Goal: Check status: Check status

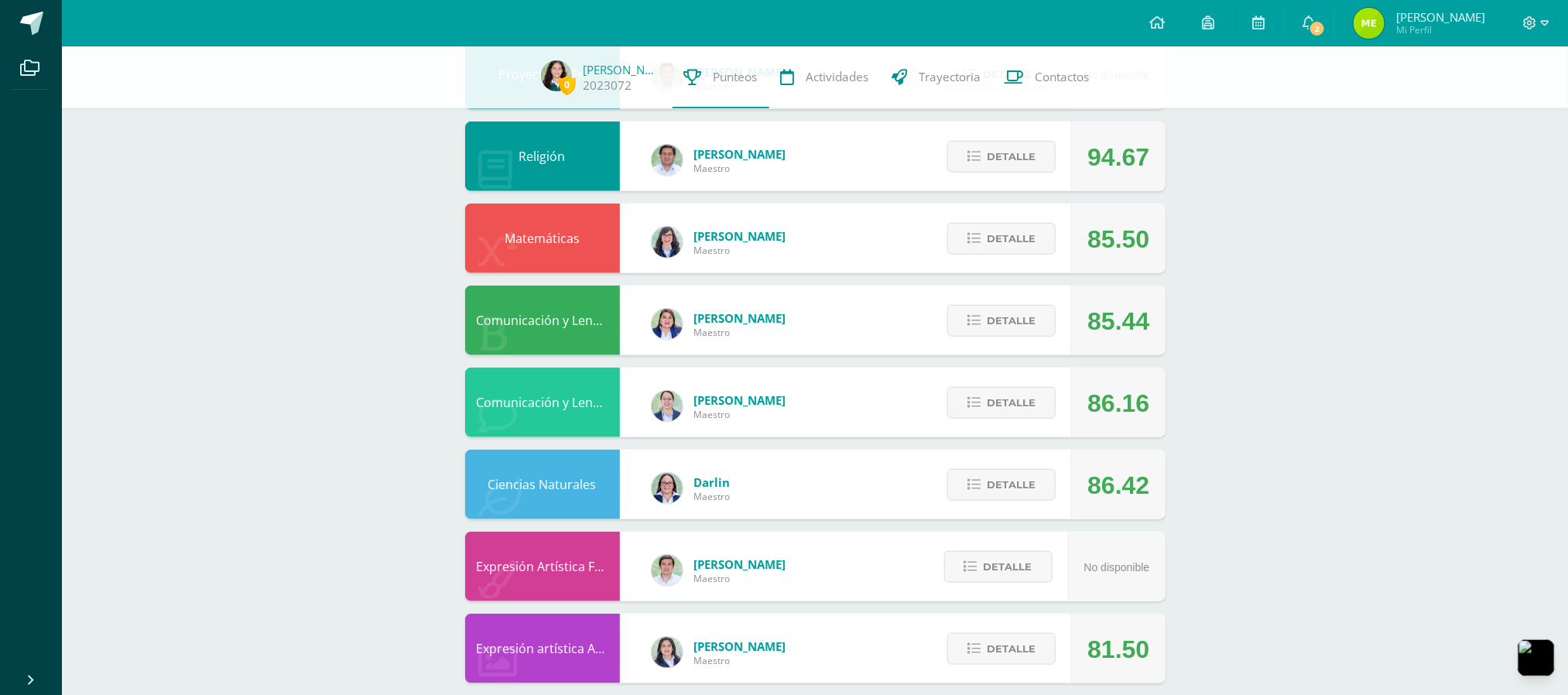
scroll to position [488, 0]
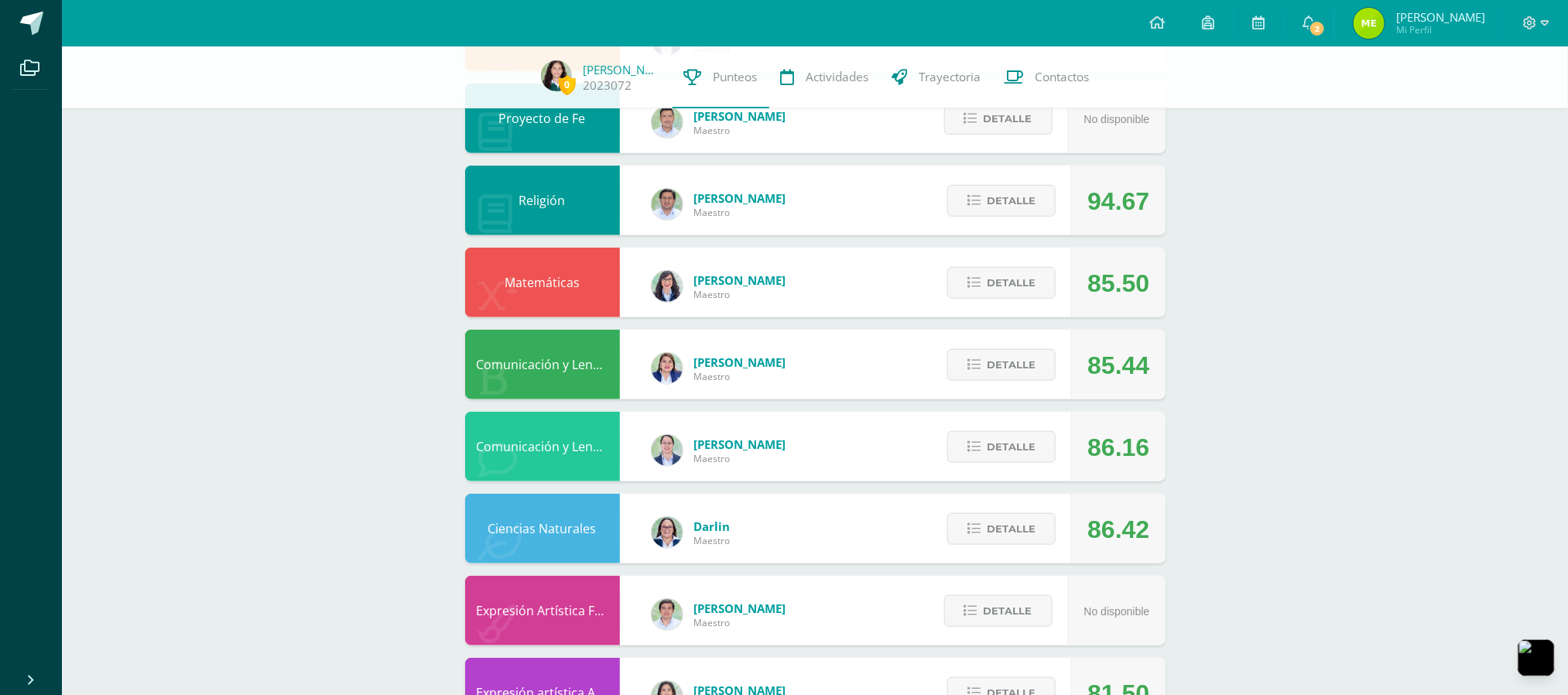
click at [980, 305] on div "Detalle" at bounding box center [998, 283] width 147 height 70
click at [980, 301] on div "Detalle" at bounding box center [998, 283] width 147 height 70
drag, startPoint x: 980, startPoint y: 301, endPoint x: 969, endPoint y: 293, distance: 13.6
click at [978, 300] on div "Detalle" at bounding box center [998, 283] width 147 height 70
click at [969, 291] on button "Detalle" at bounding box center [1002, 283] width 109 height 32
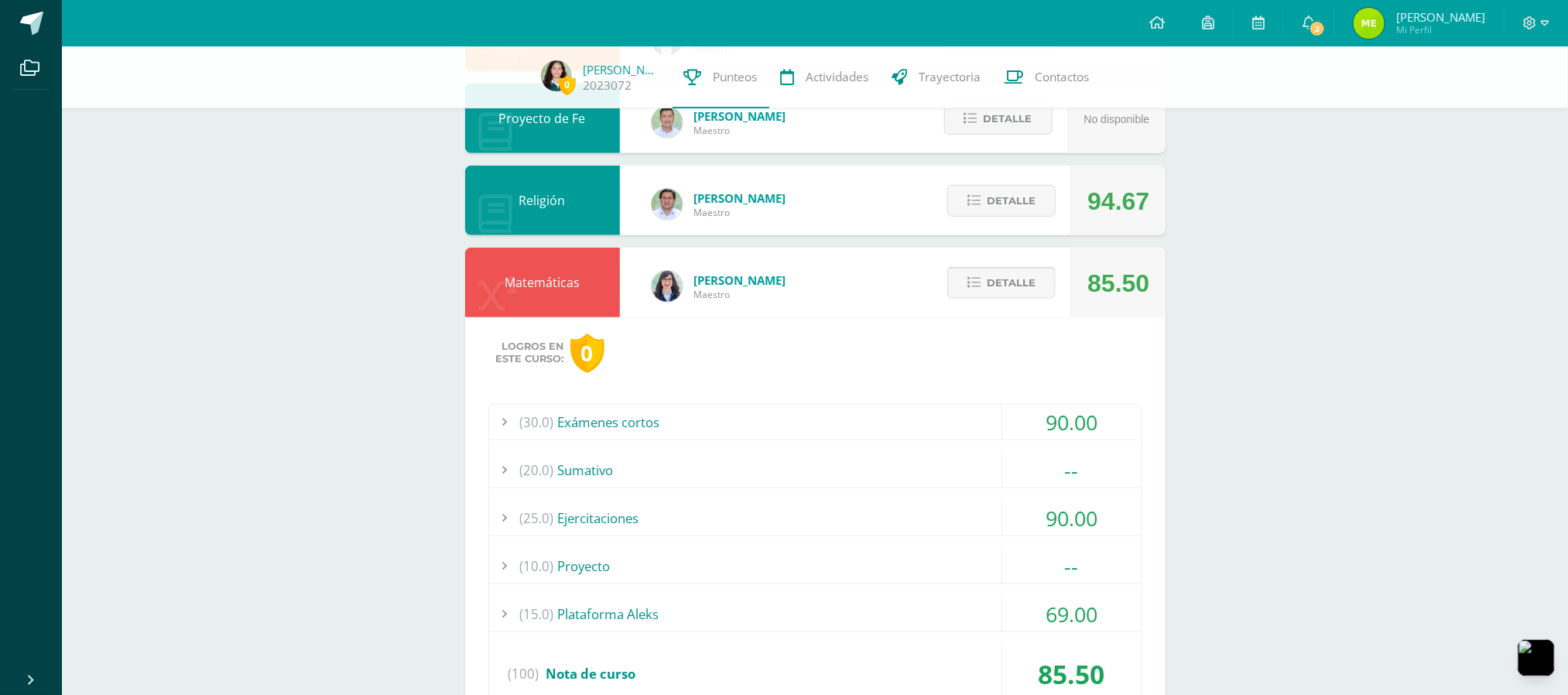
click at [969, 291] on button "Detalle" at bounding box center [1002, 283] width 109 height 32
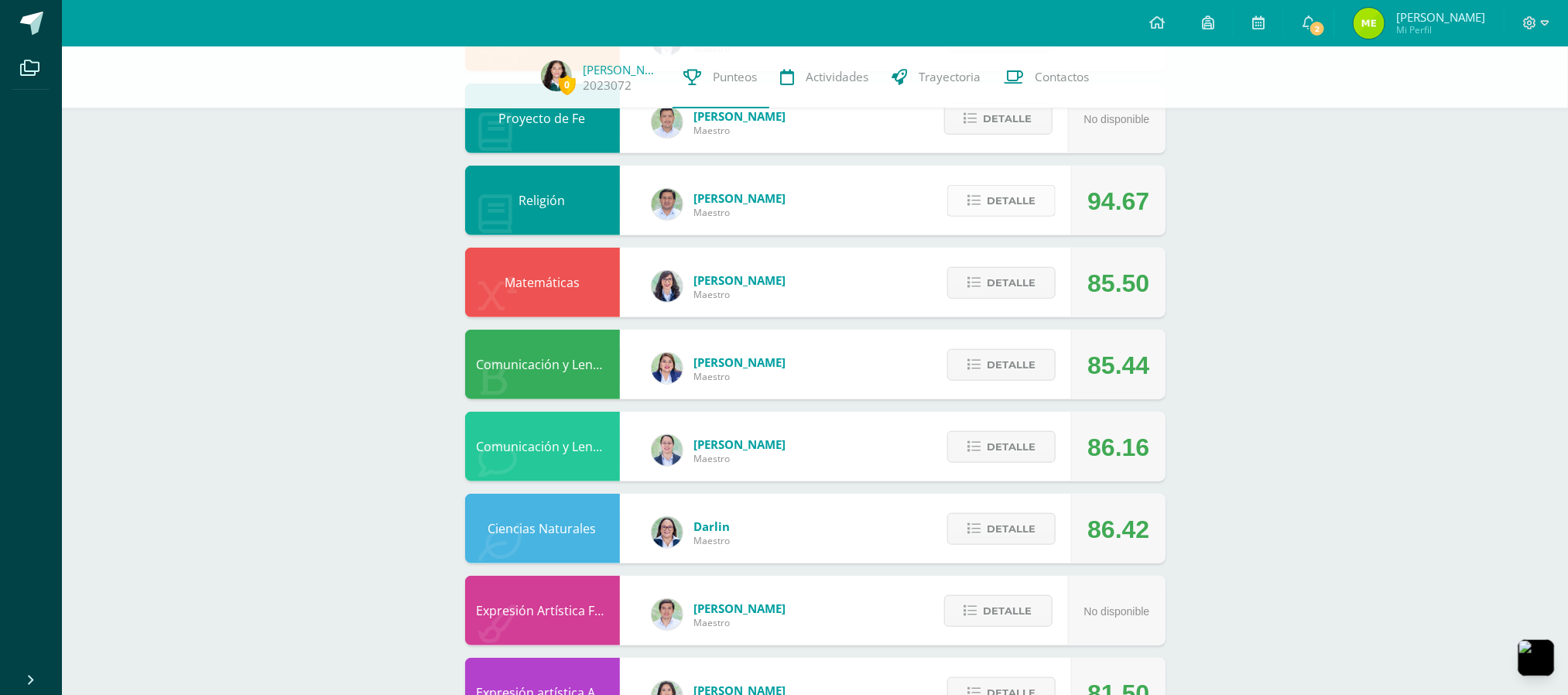
click at [985, 205] on button "Detalle" at bounding box center [1002, 200] width 109 height 32
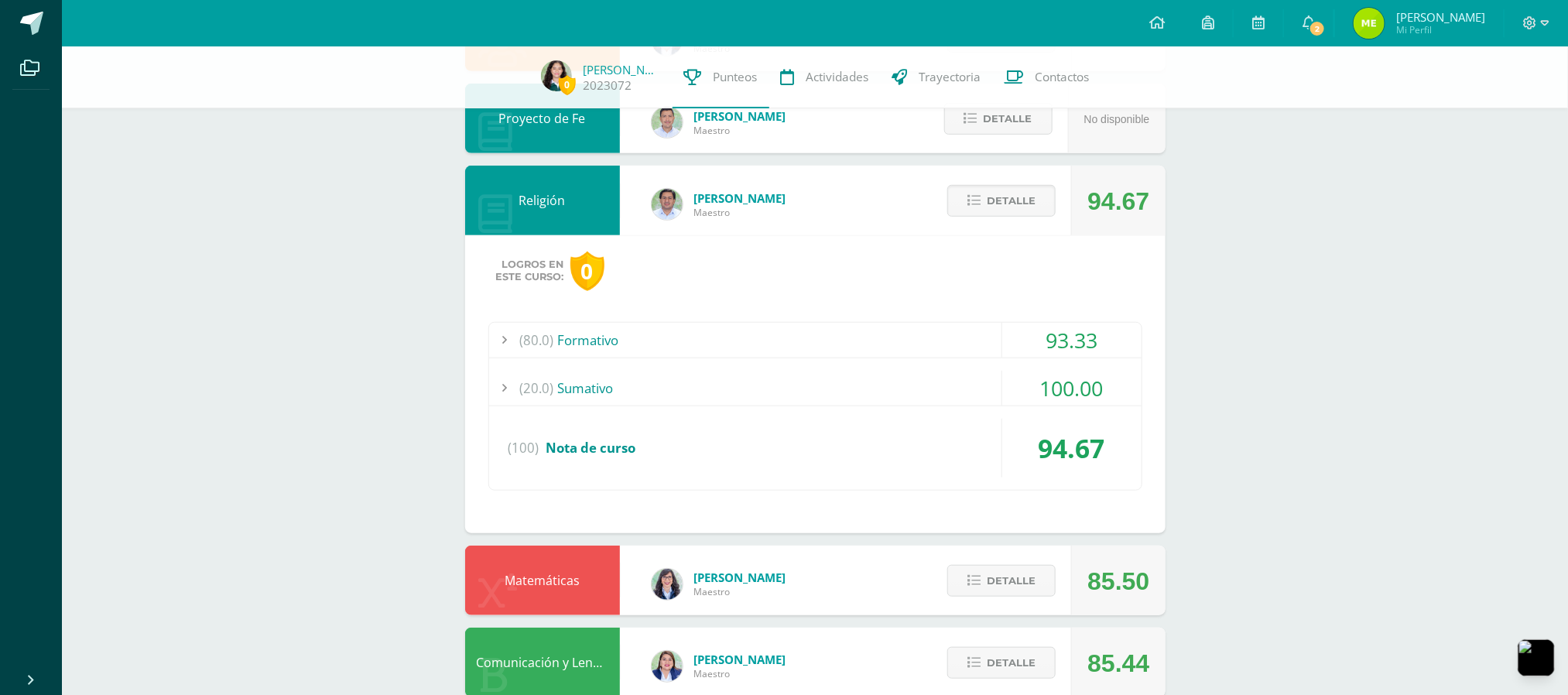
click at [848, 369] on div "(80.0) Formativo 93.33 Espiritualidad de Santo Domingo 85.00" at bounding box center [815, 407] width 654 height 169
click at [839, 375] on div "(20.0) [GEOGRAPHIC_DATA]" at bounding box center [815, 388] width 653 height 35
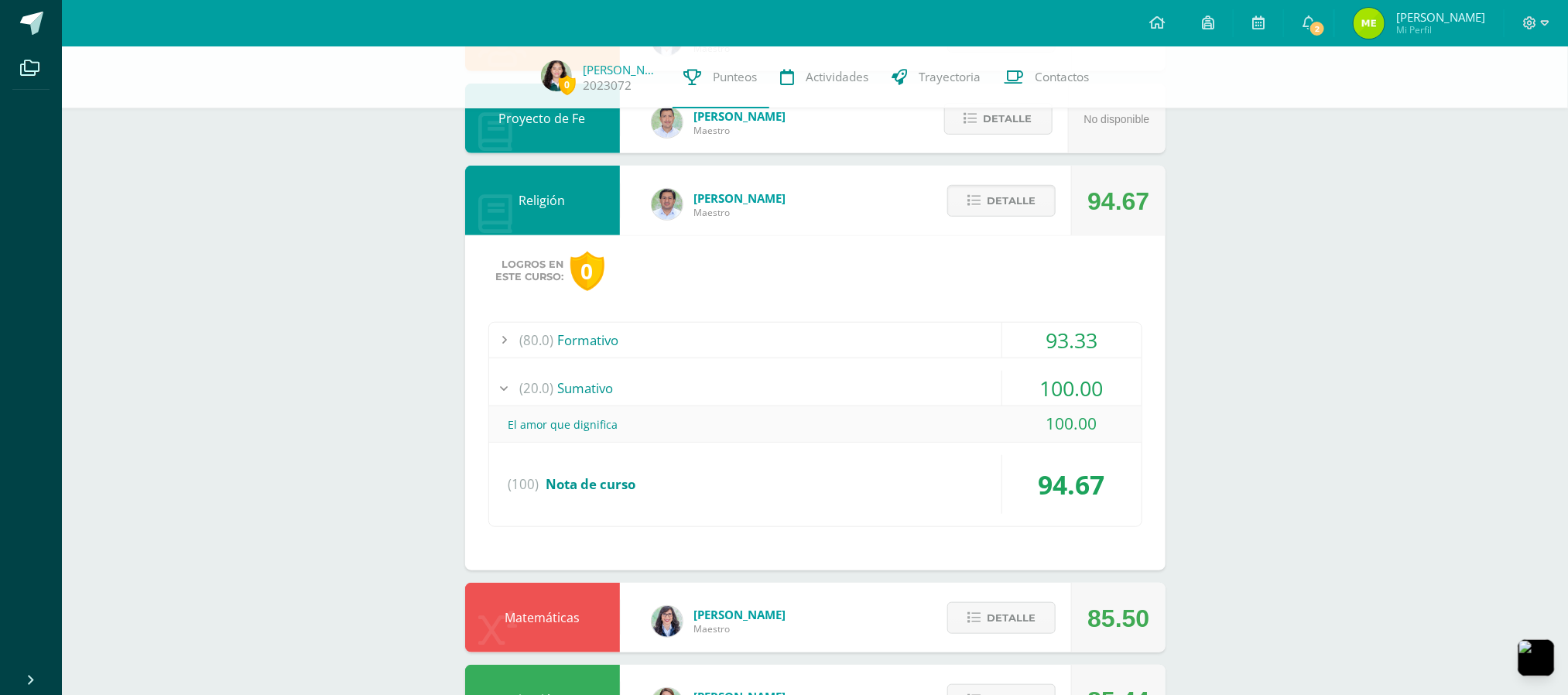
click at [838, 377] on div "(20.0) [GEOGRAPHIC_DATA]" at bounding box center [815, 388] width 653 height 35
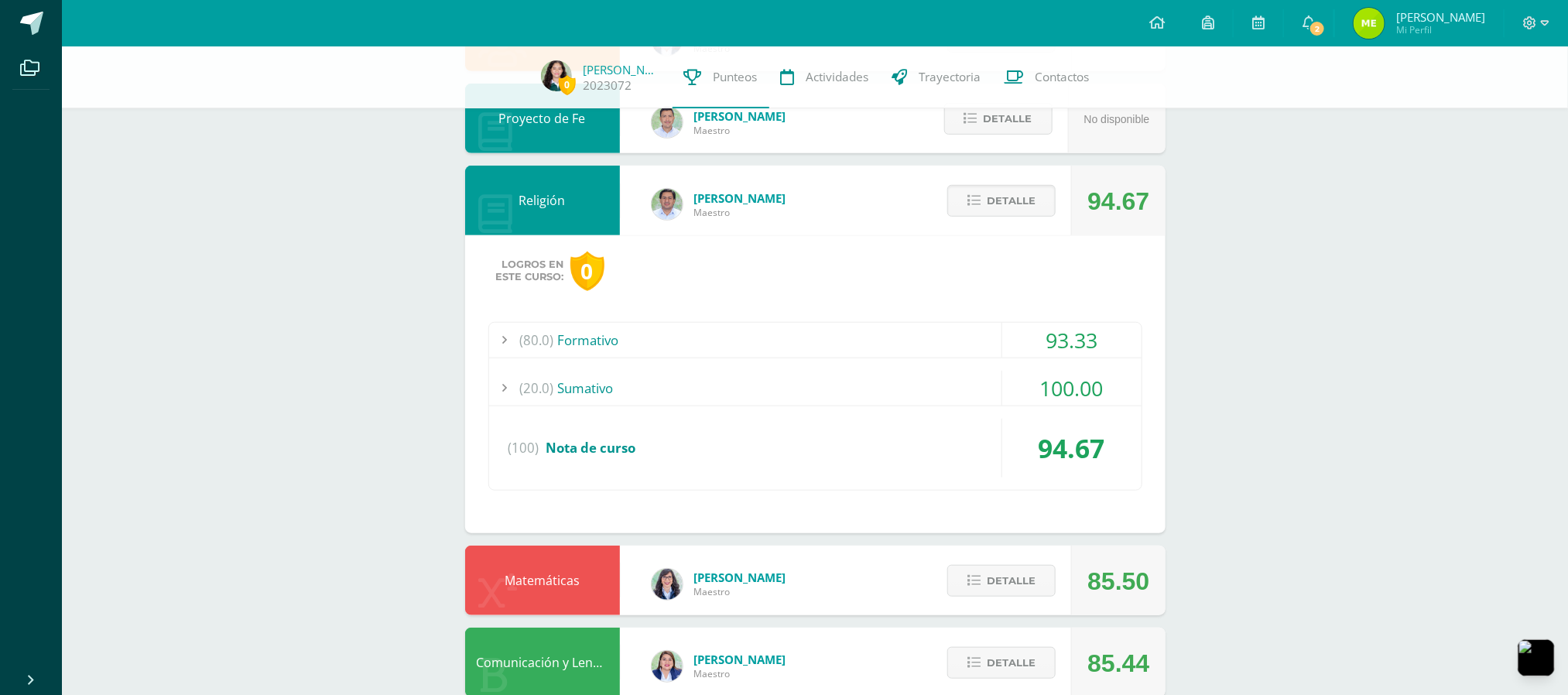
click at [825, 337] on div "(80.0) Formativo" at bounding box center [815, 340] width 653 height 35
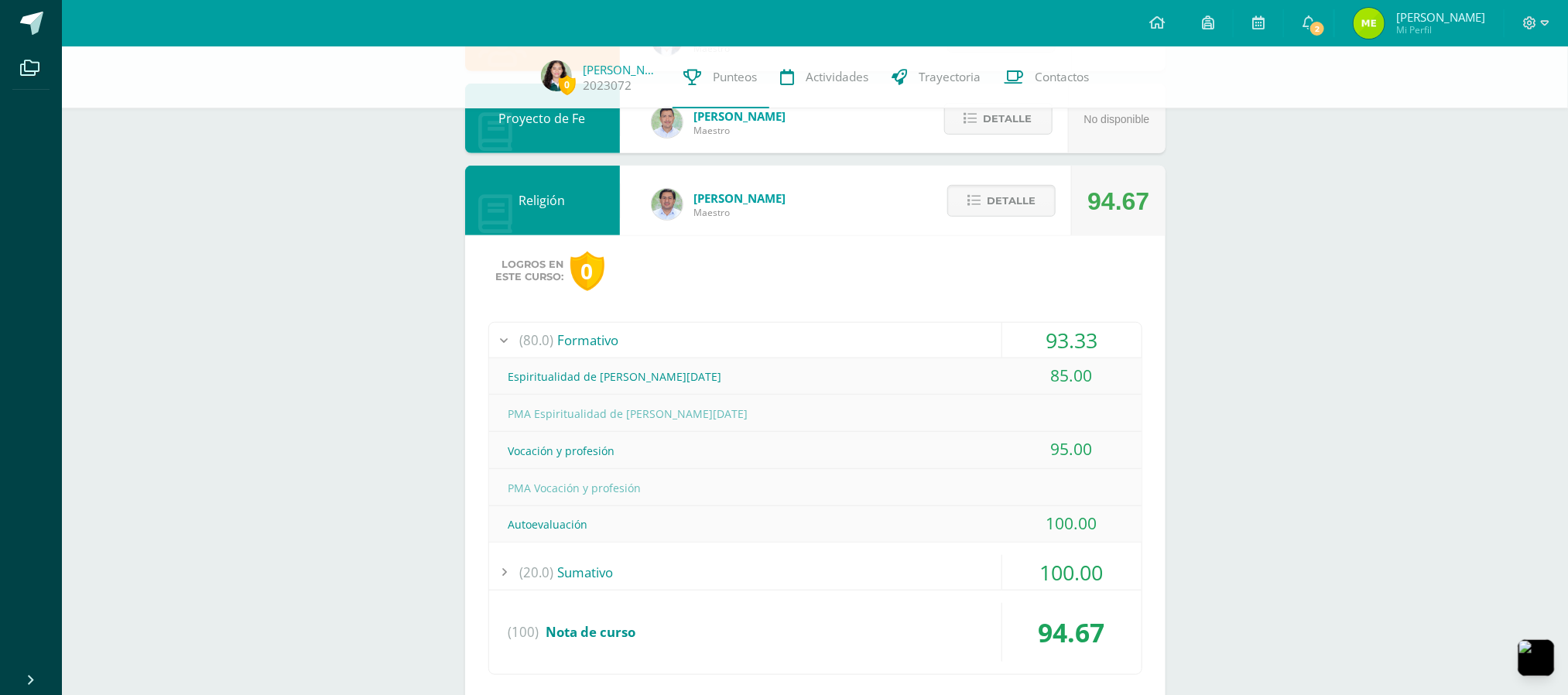
click at [825, 337] on div "(80.0) Formativo" at bounding box center [815, 340] width 653 height 35
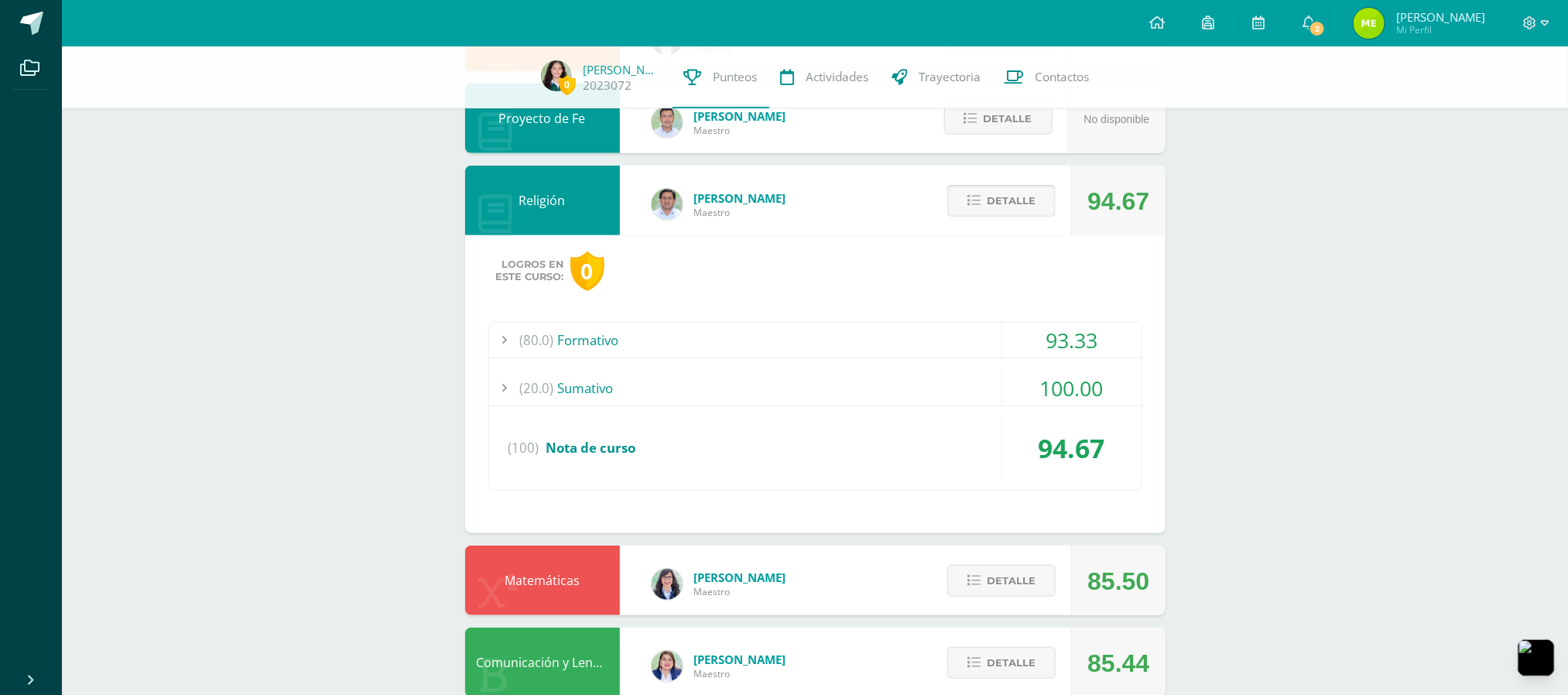
click at [1008, 204] on span "Detalle" at bounding box center [1011, 200] width 49 height 29
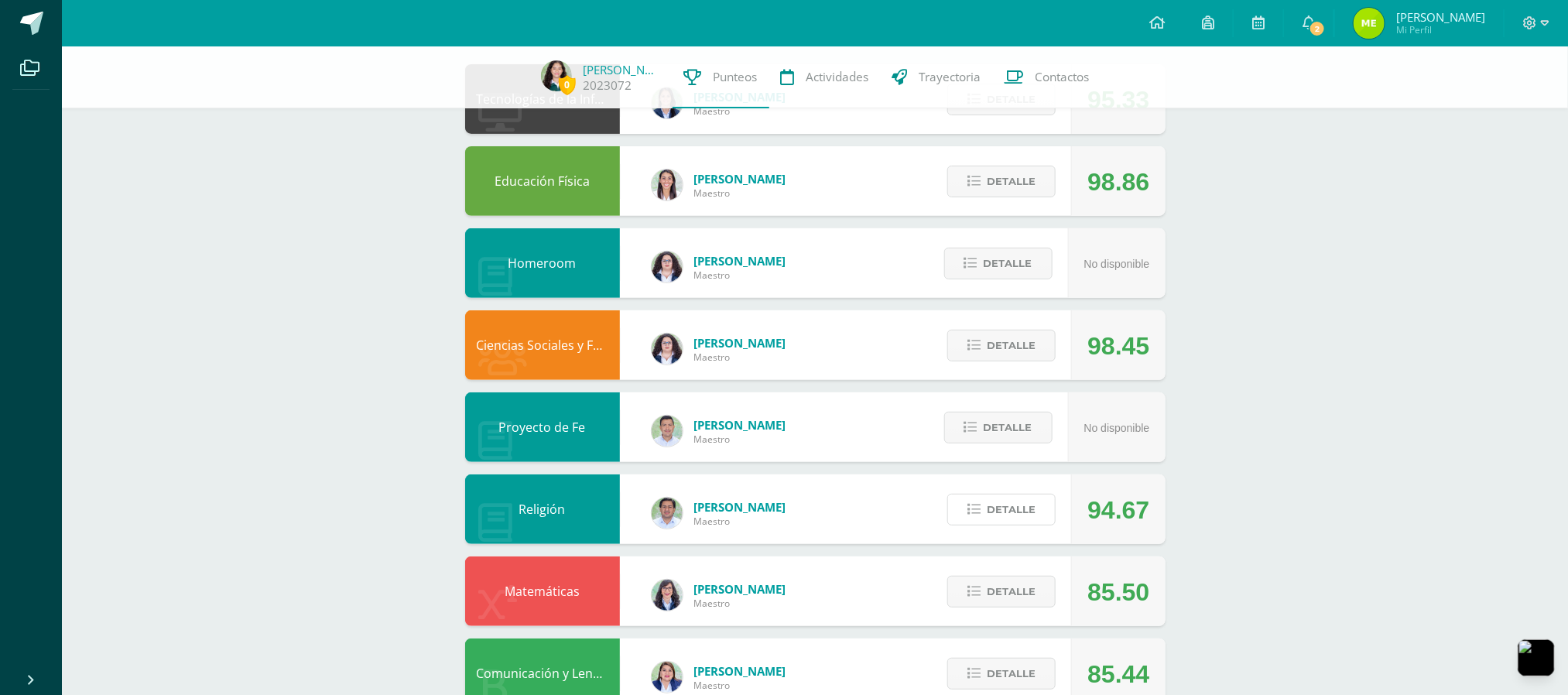
scroll to position [0, 0]
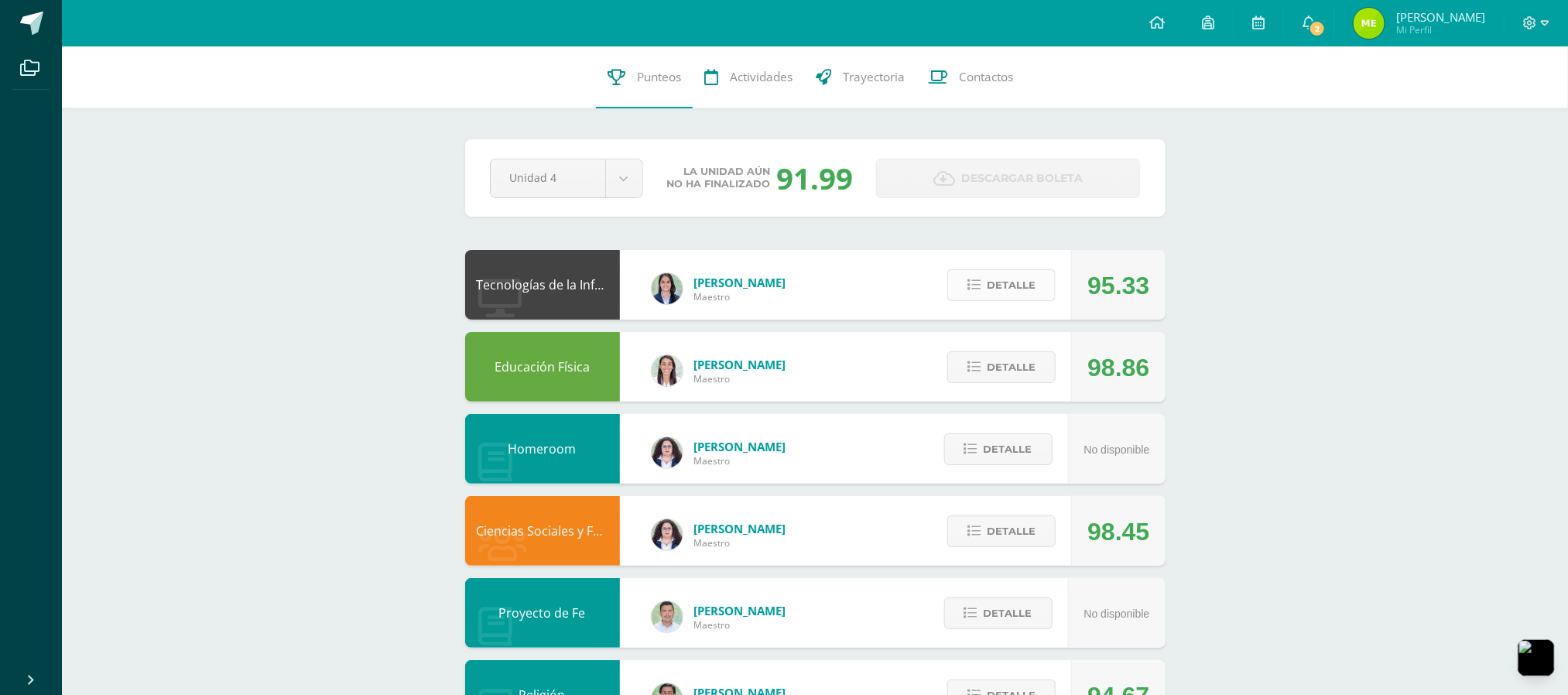
click at [1043, 296] on button "Detalle" at bounding box center [1002, 285] width 109 height 32
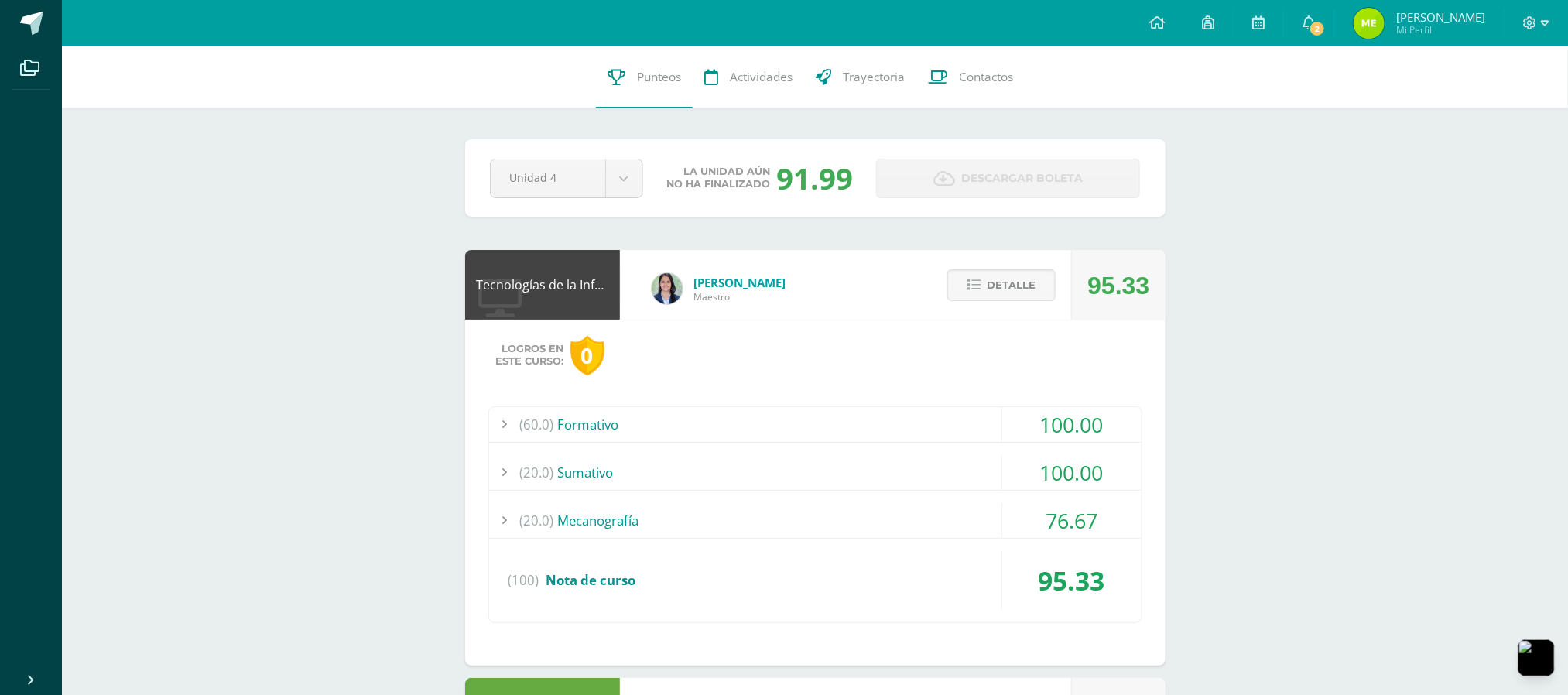
click at [962, 474] on div "(20.0) [GEOGRAPHIC_DATA]" at bounding box center [815, 473] width 653 height 35
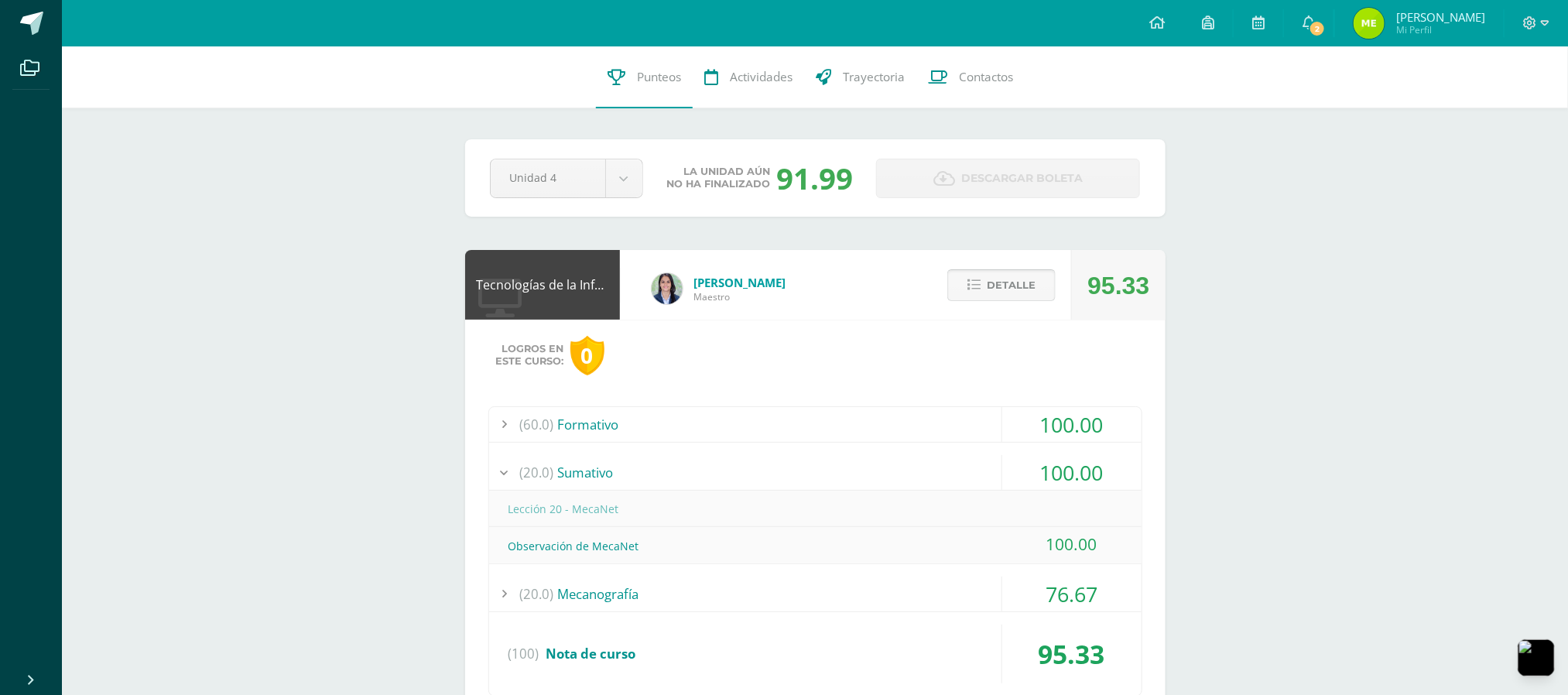
click at [969, 276] on button "Detalle" at bounding box center [1002, 285] width 109 height 32
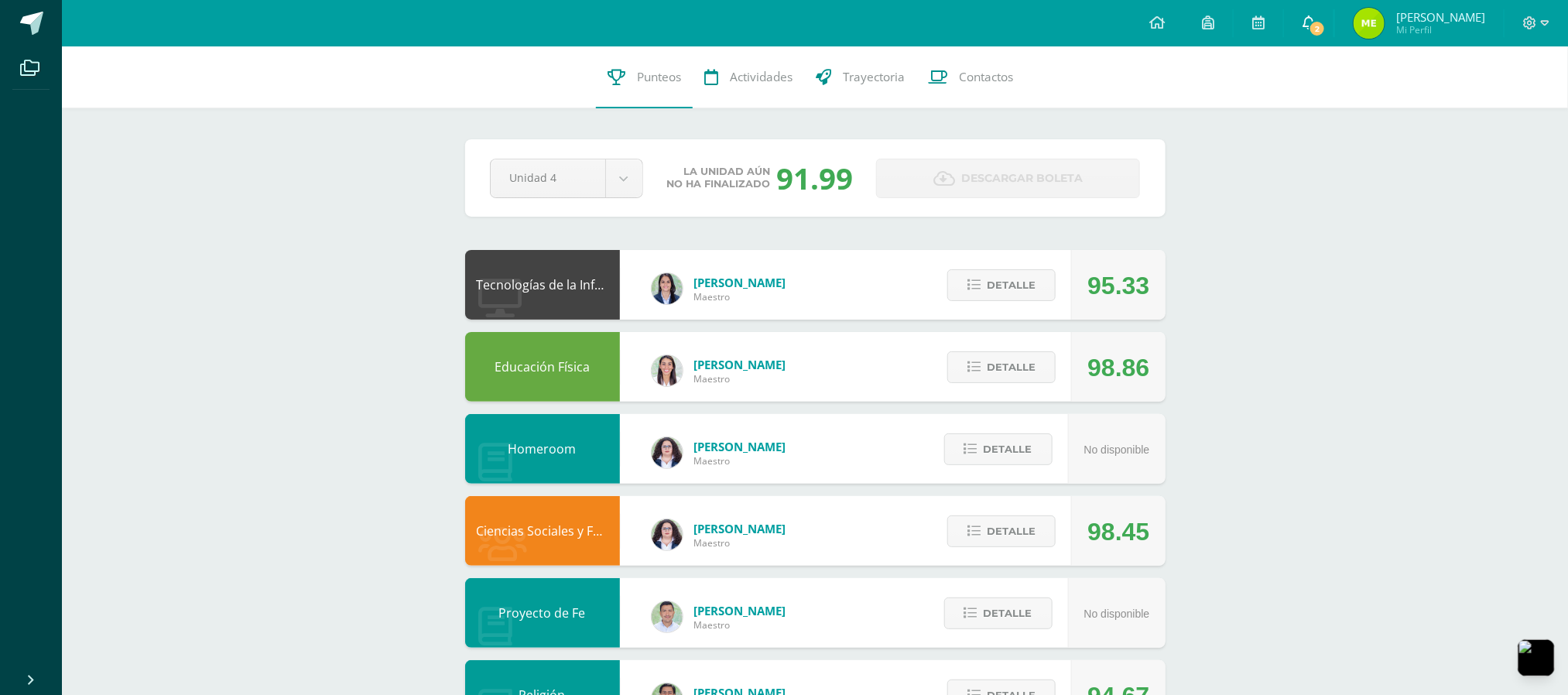
click at [1313, 22] on link "2" at bounding box center [1308, 23] width 49 height 46
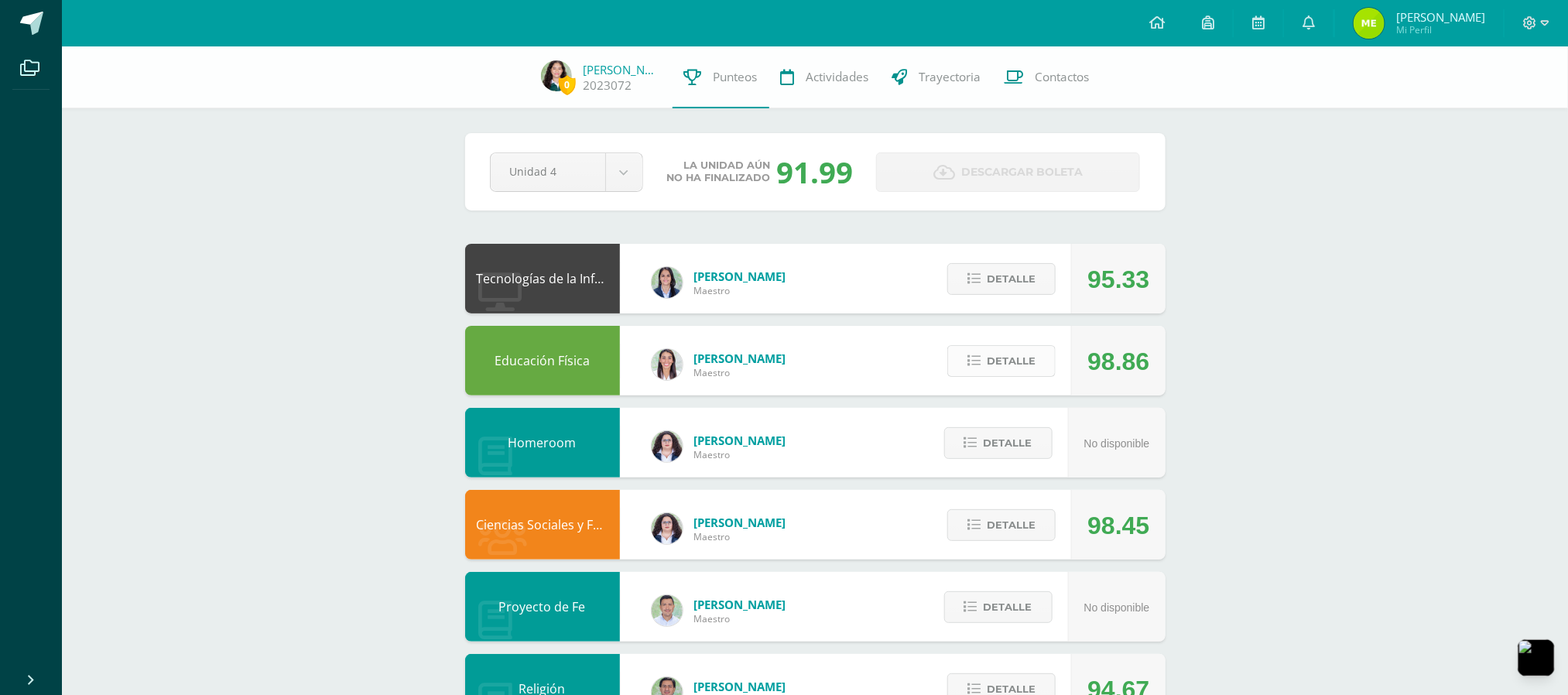
click at [987, 353] on span "Detalle" at bounding box center [1011, 361] width 49 height 29
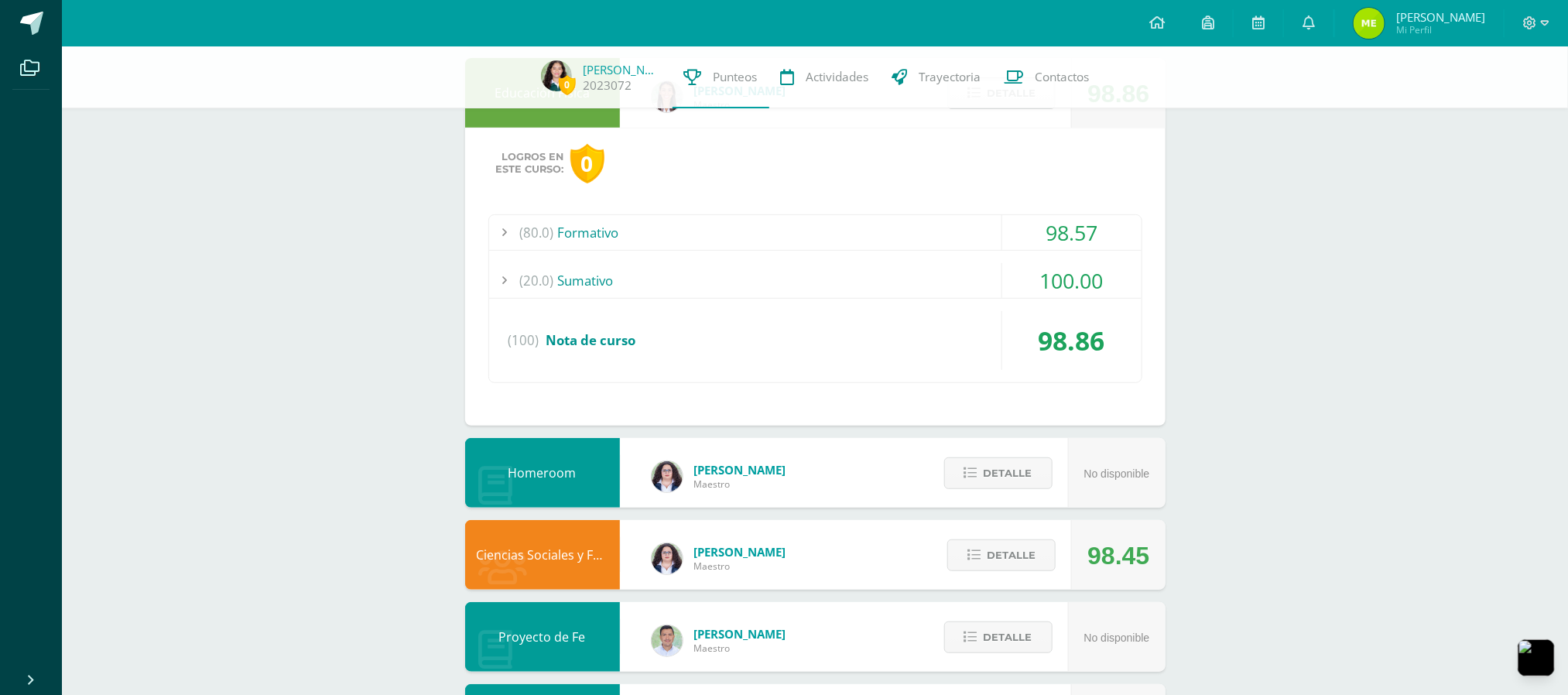
scroll to position [310, 0]
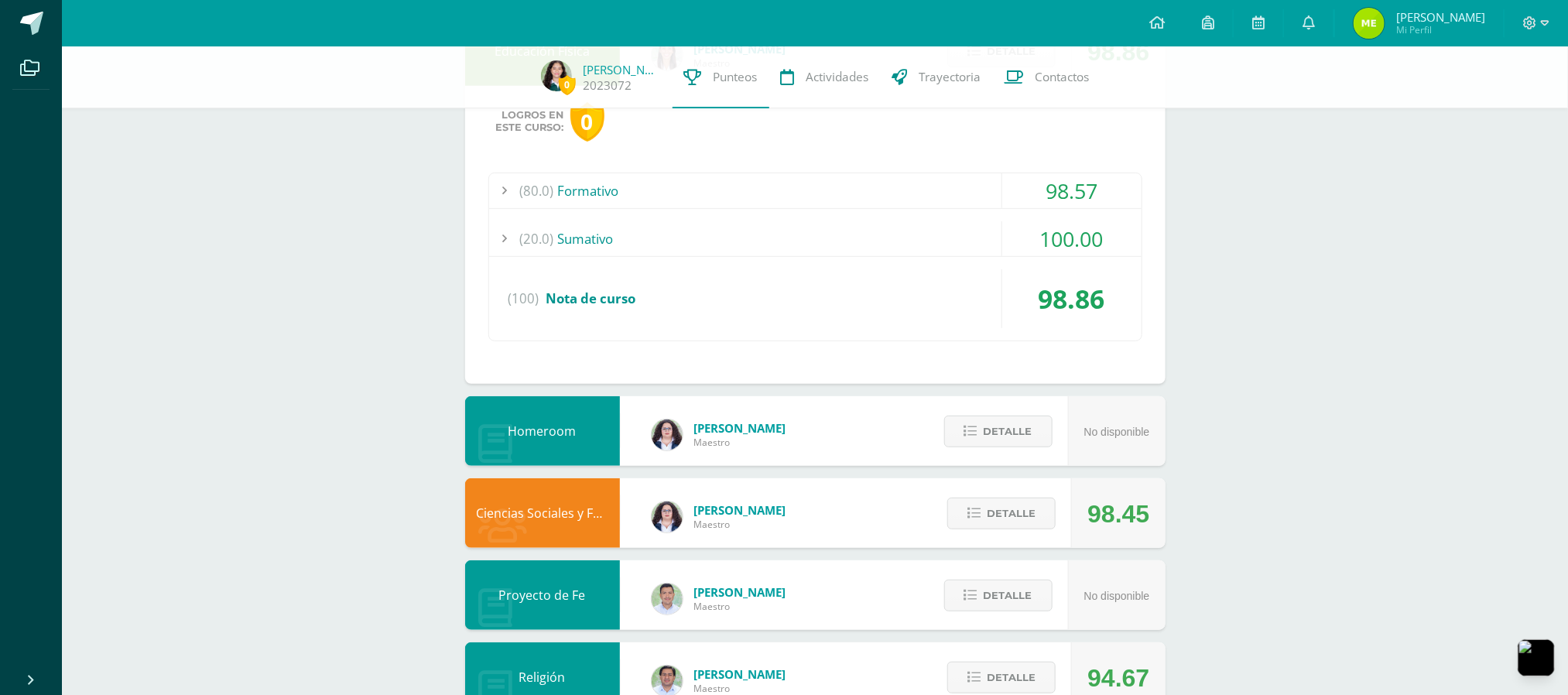
click at [864, 230] on div "(20.0) [GEOGRAPHIC_DATA]" at bounding box center [815, 239] width 653 height 35
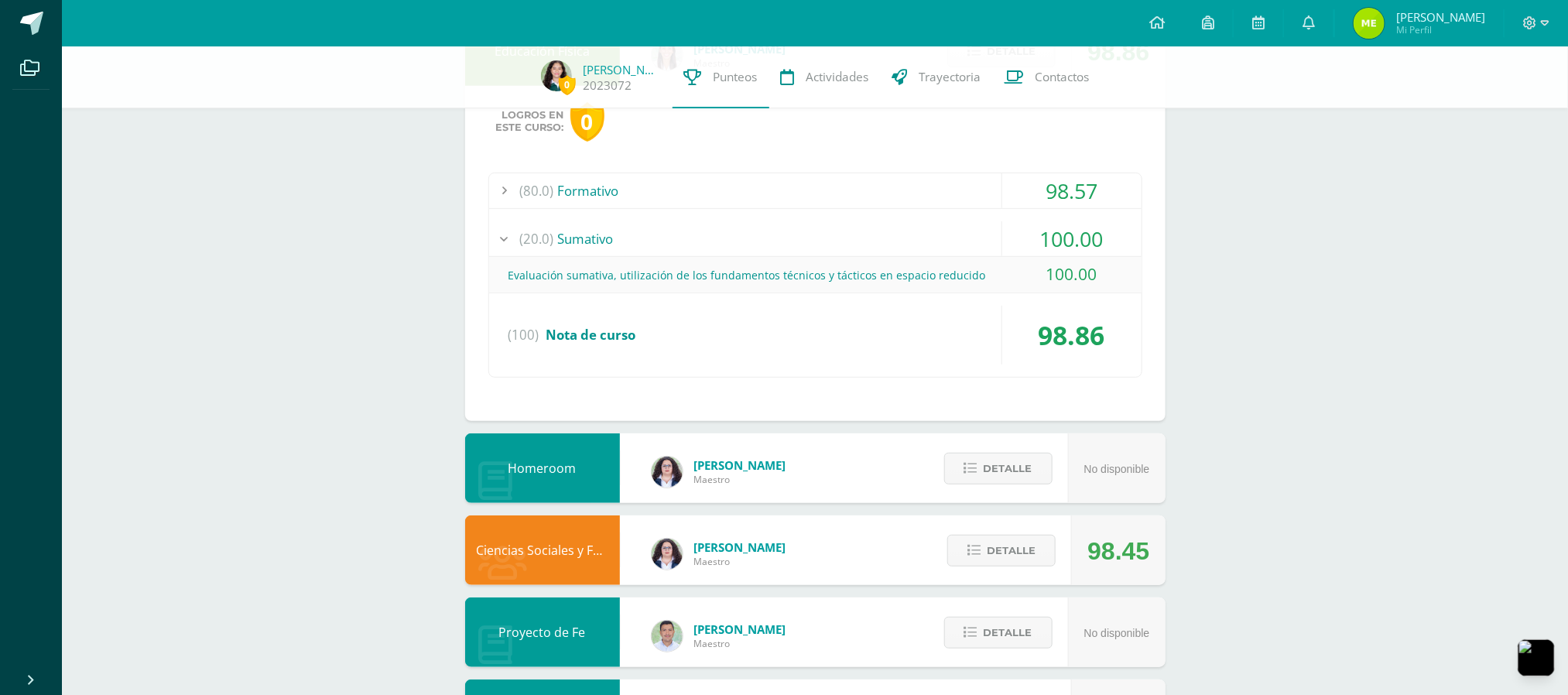
click at [864, 230] on div "(20.0) [GEOGRAPHIC_DATA]" at bounding box center [815, 239] width 653 height 35
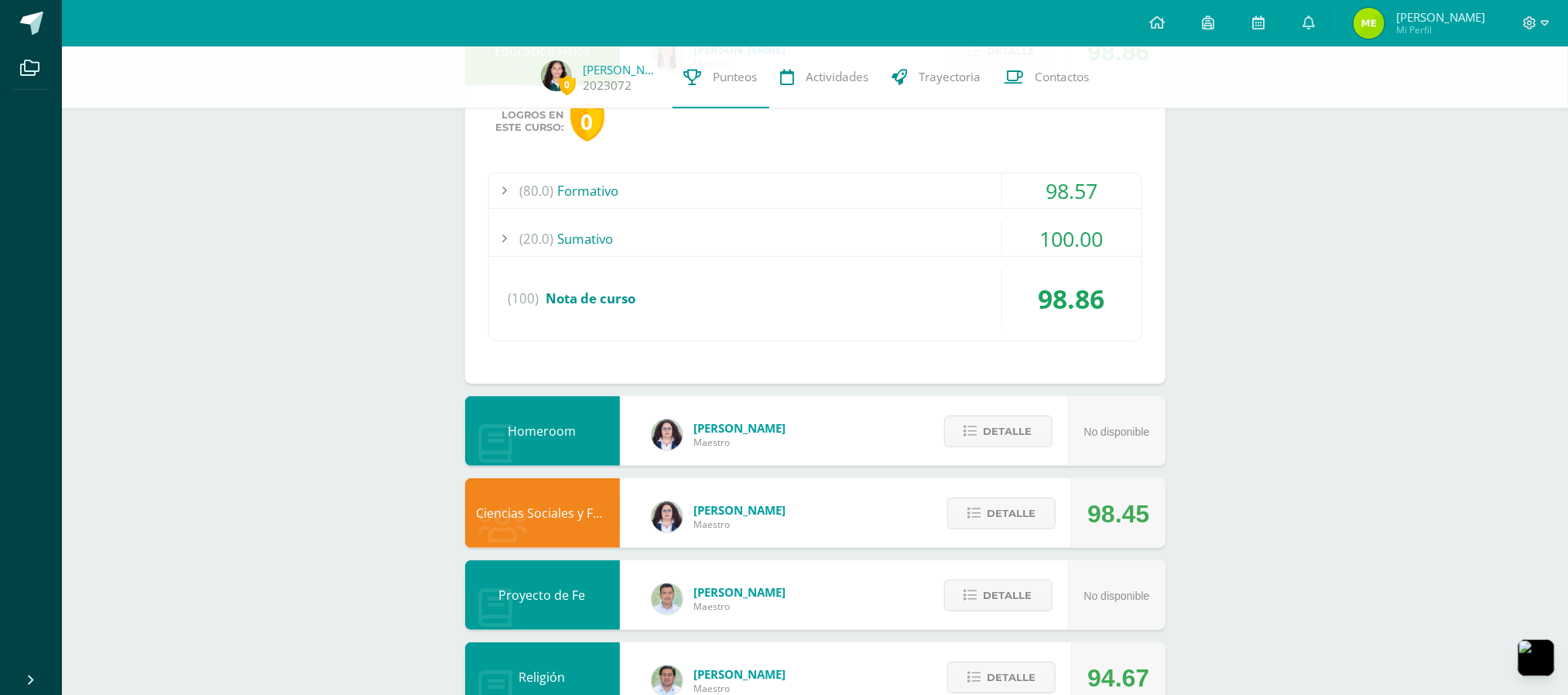
click at [858, 184] on div "(80.0) Formativo" at bounding box center [815, 191] width 653 height 35
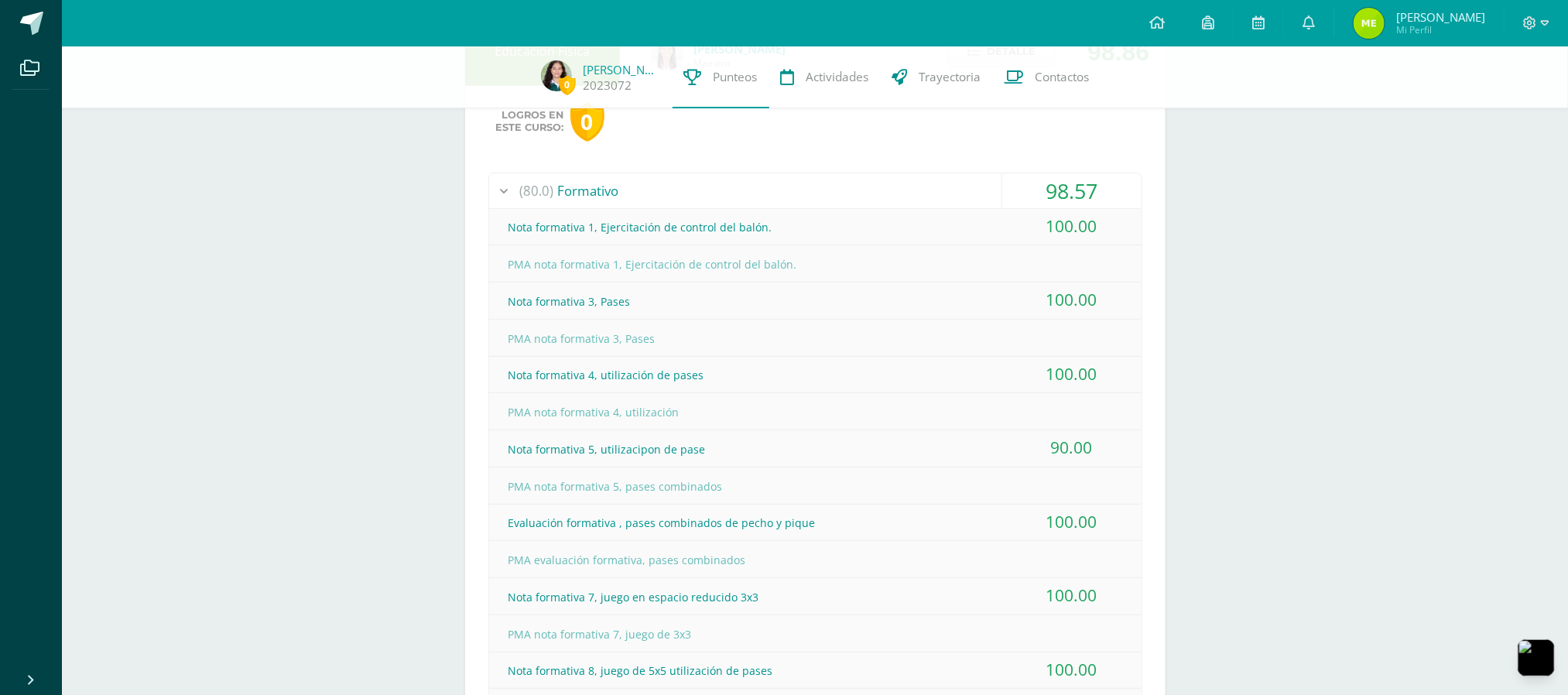
click at [858, 184] on div "(80.0) Formativo" at bounding box center [815, 191] width 653 height 35
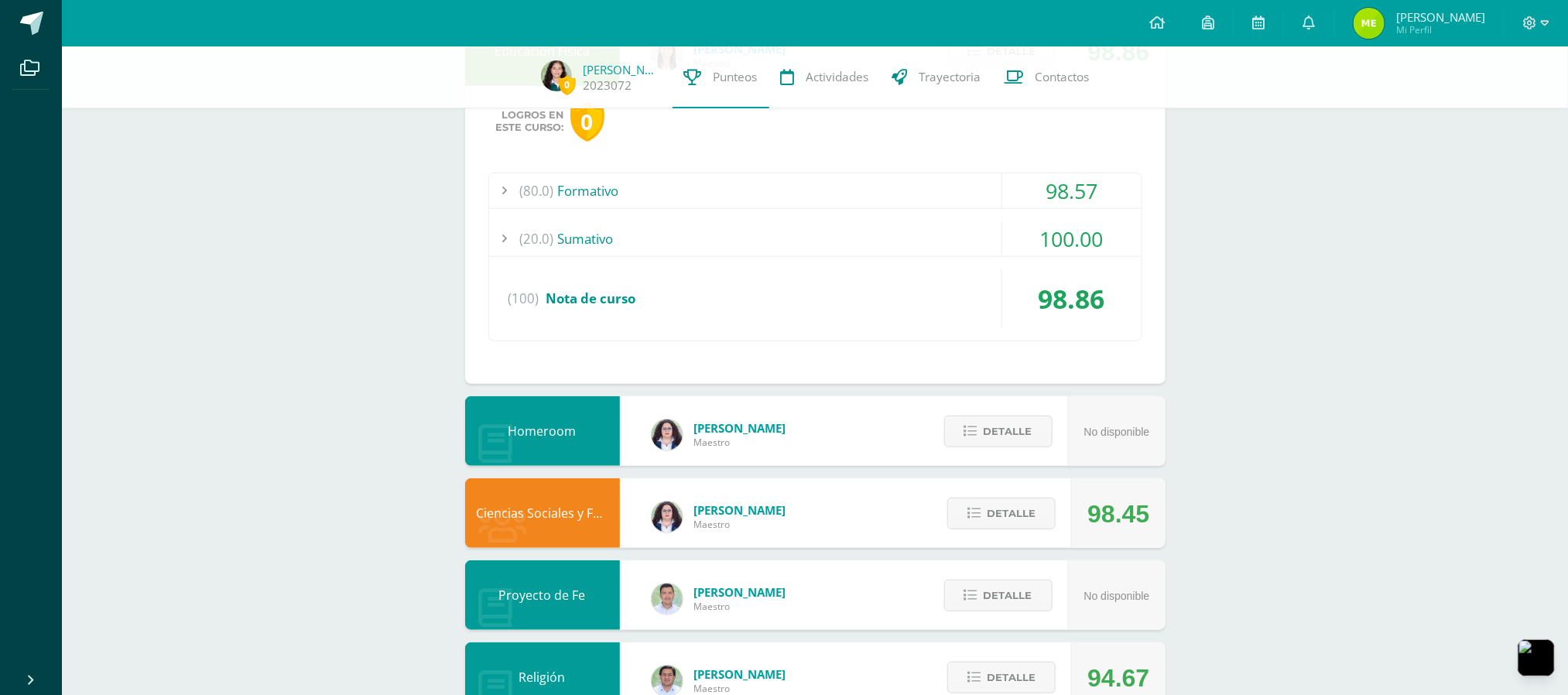
click at [858, 184] on div "(80.0) Formativo" at bounding box center [815, 191] width 653 height 35
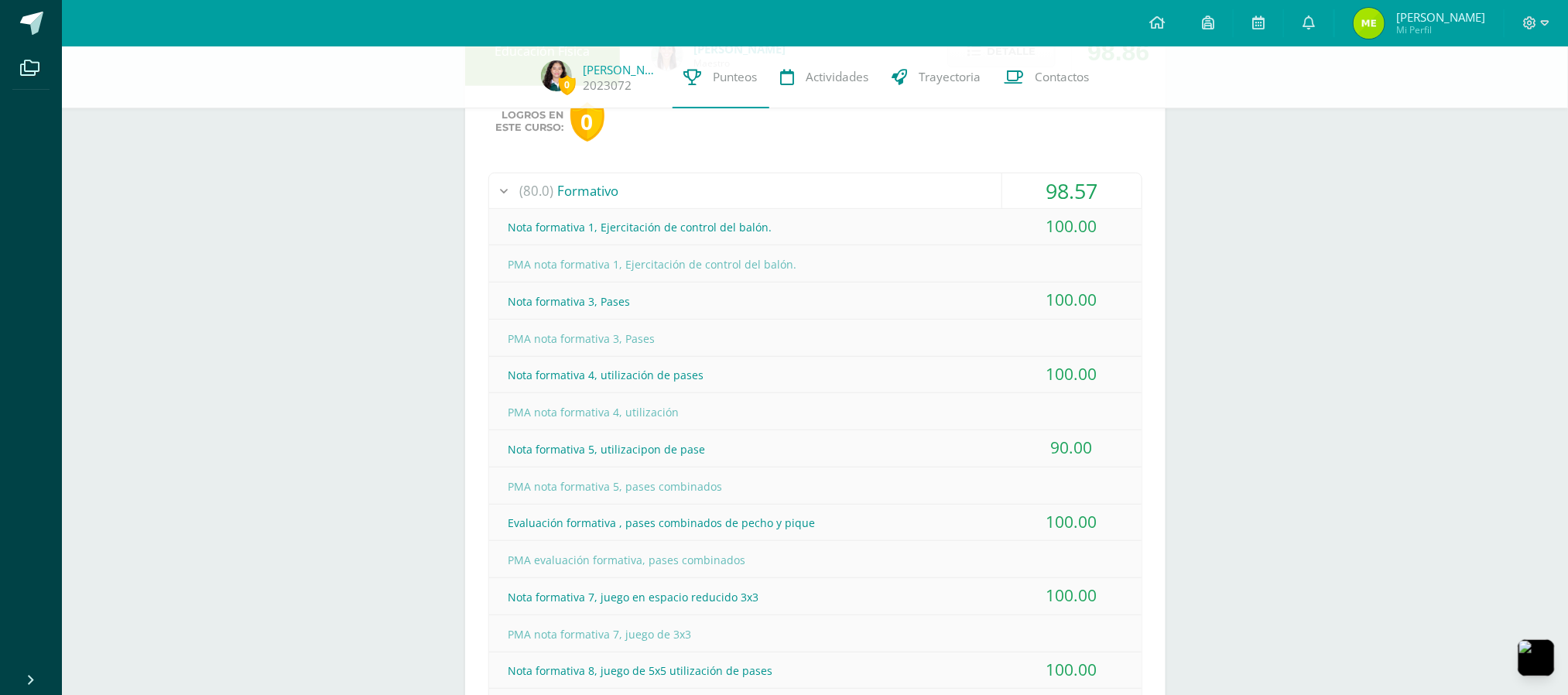
click at [980, 186] on div "(80.0) Formativo" at bounding box center [815, 191] width 653 height 35
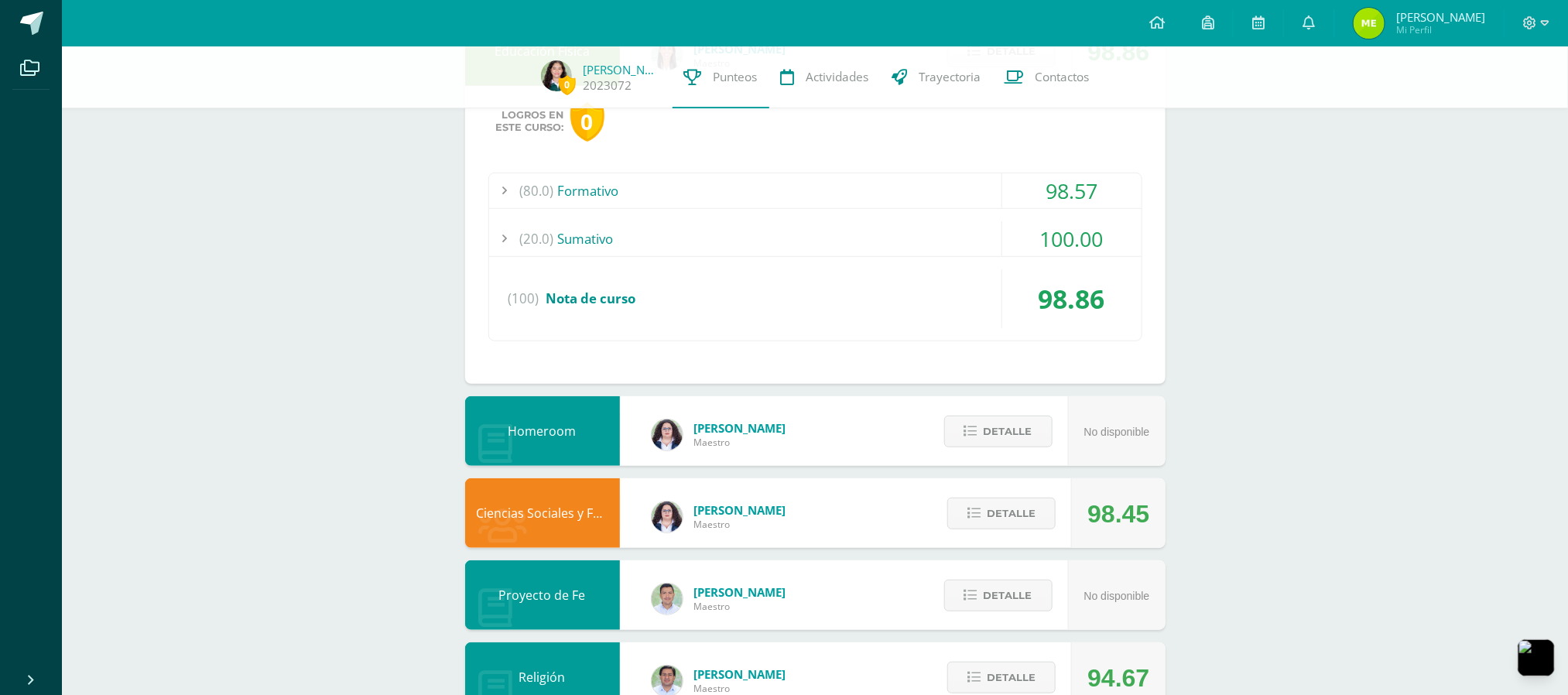
scroll to position [0, 0]
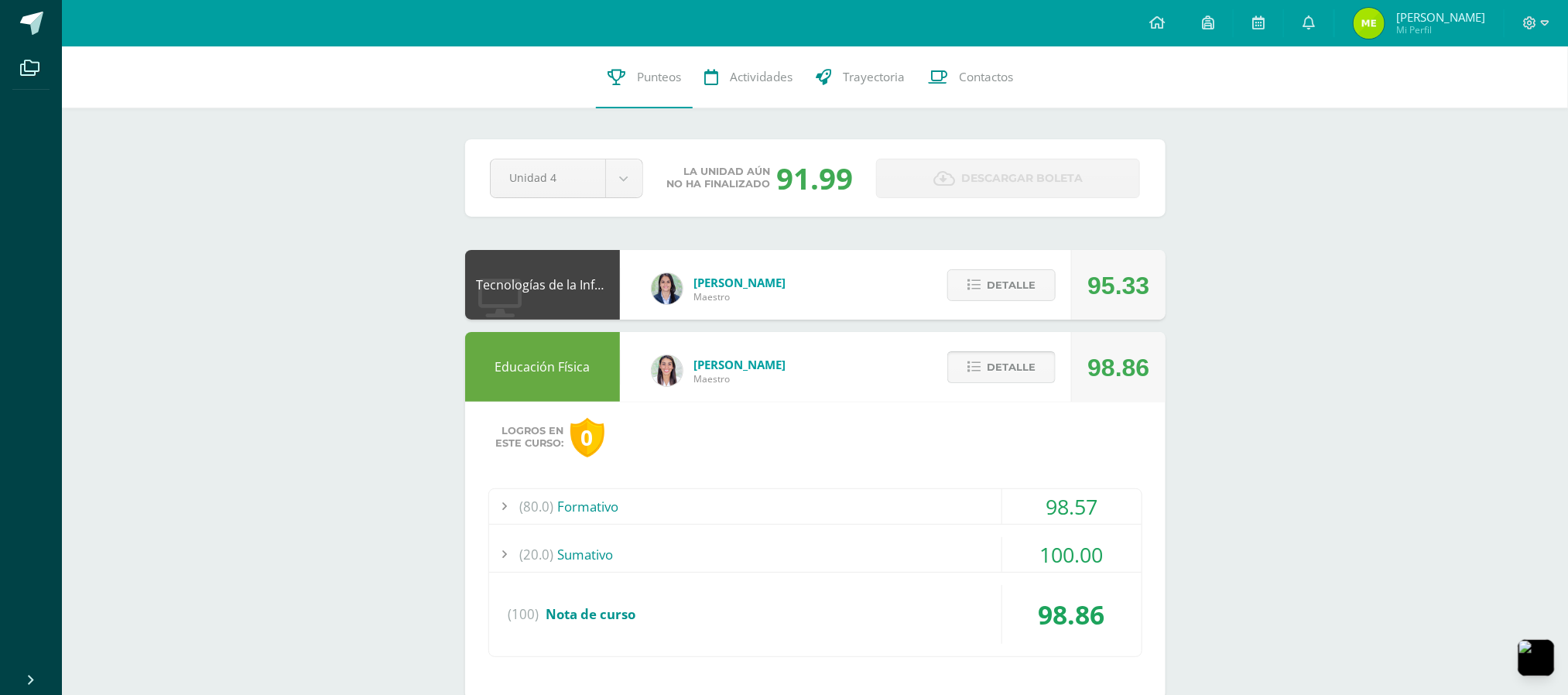
click at [996, 363] on span "Detalle" at bounding box center [1011, 367] width 49 height 29
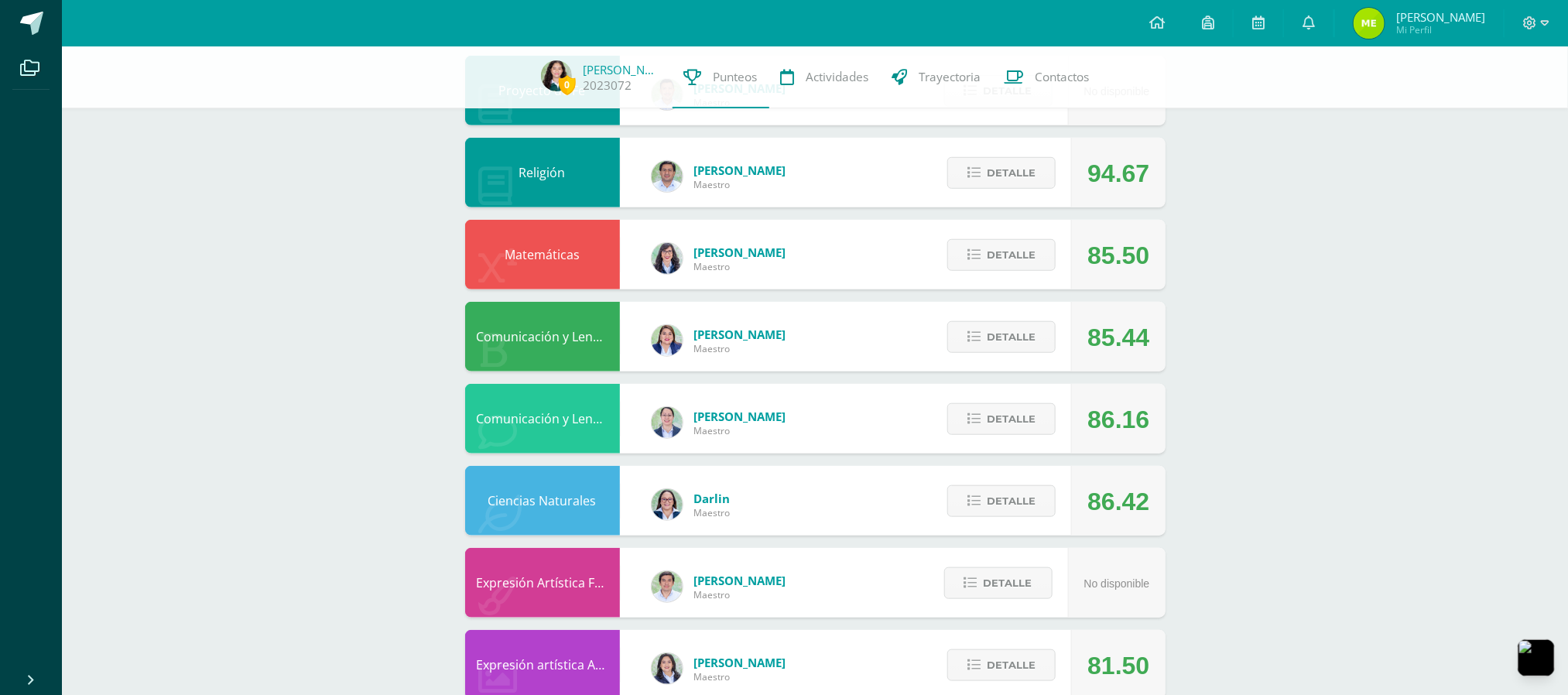
scroll to position [180, 0]
